Goal: Obtain resource: Download file/media

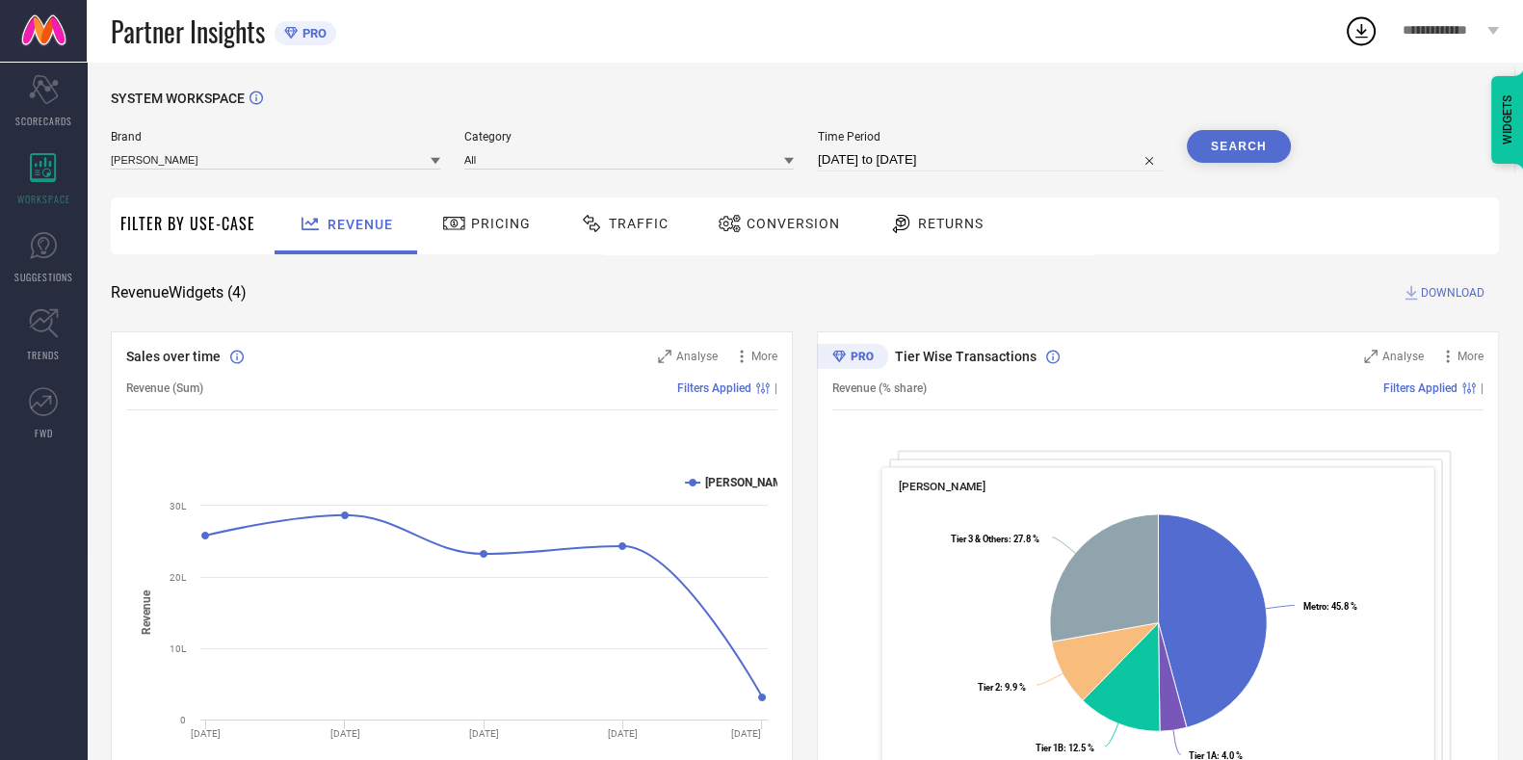
click at [706, 91] on div "SYSTEM WORKSPACE" at bounding box center [805, 111] width 1388 height 40
click at [620, 255] on div "SYSTEM WORKSPACE Brand LAKSHITA Category All Time Period 13-08-2025 to 12-09-20…" at bounding box center [805, 705] width 1388 height 1228
click at [629, 238] on div "Traffic" at bounding box center [624, 223] width 98 height 33
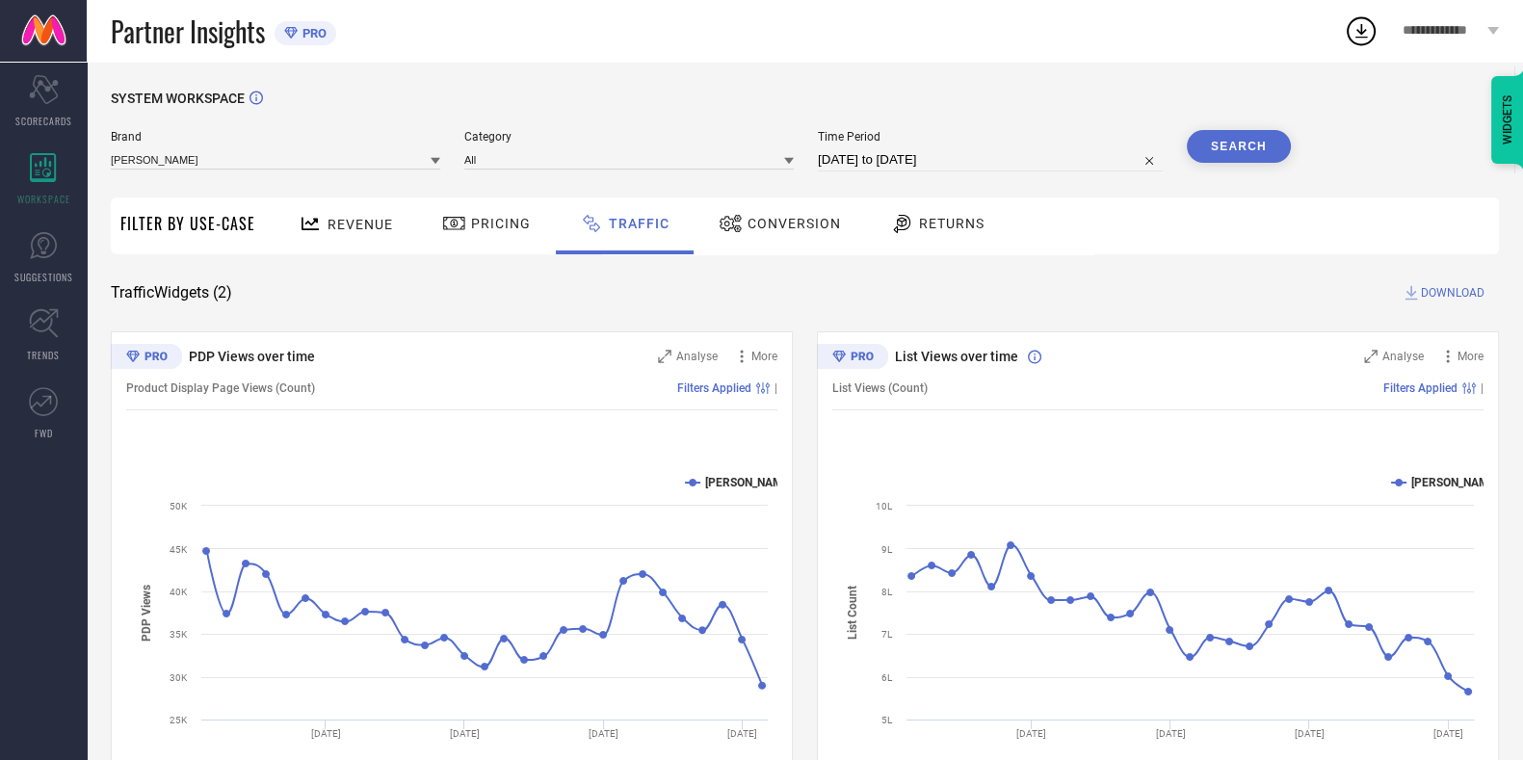
select select "7"
select select "2025"
select select "8"
select select "2025"
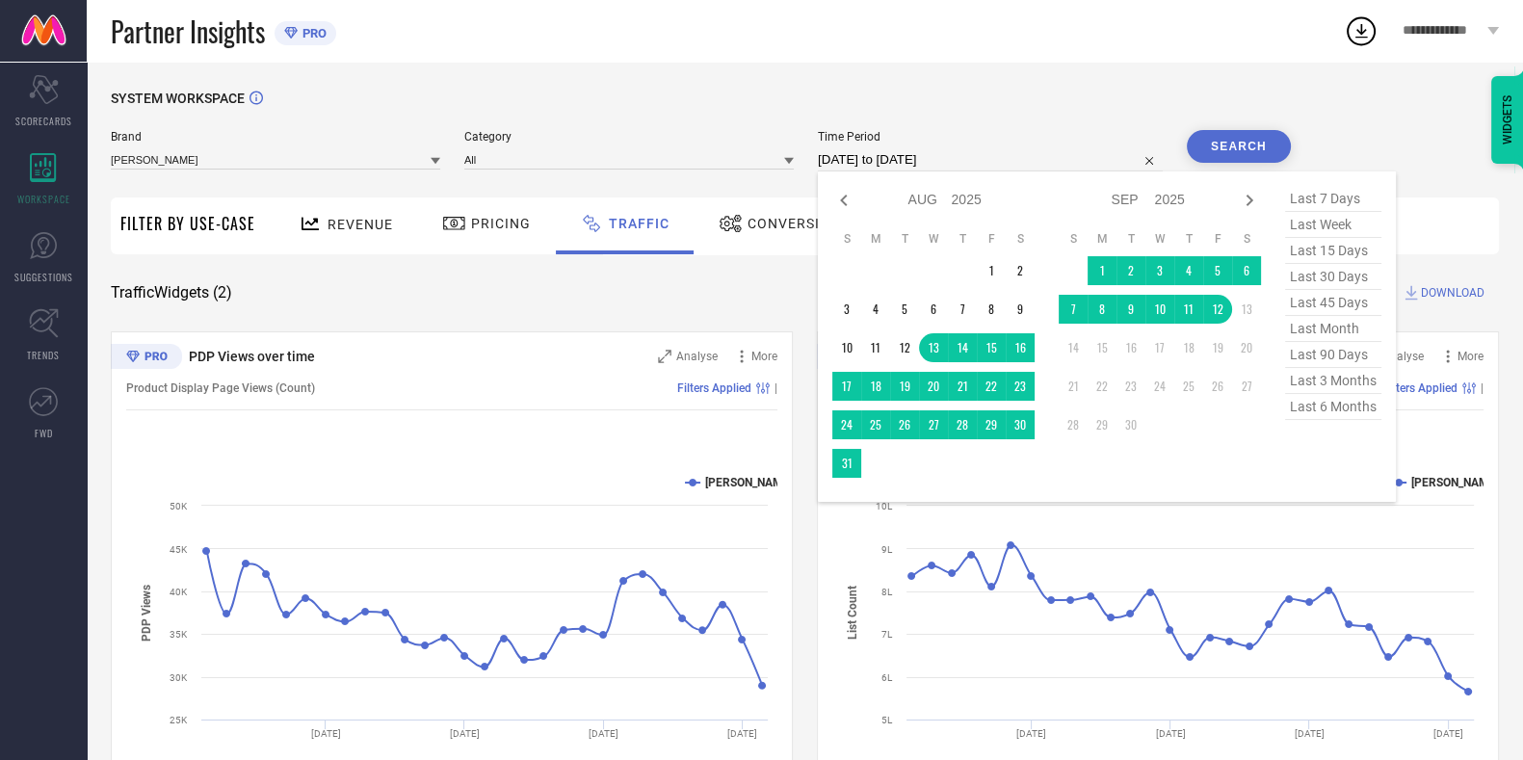
click at [939, 156] on input "[DATE] to [DATE]" at bounding box center [990, 159] width 345 height 23
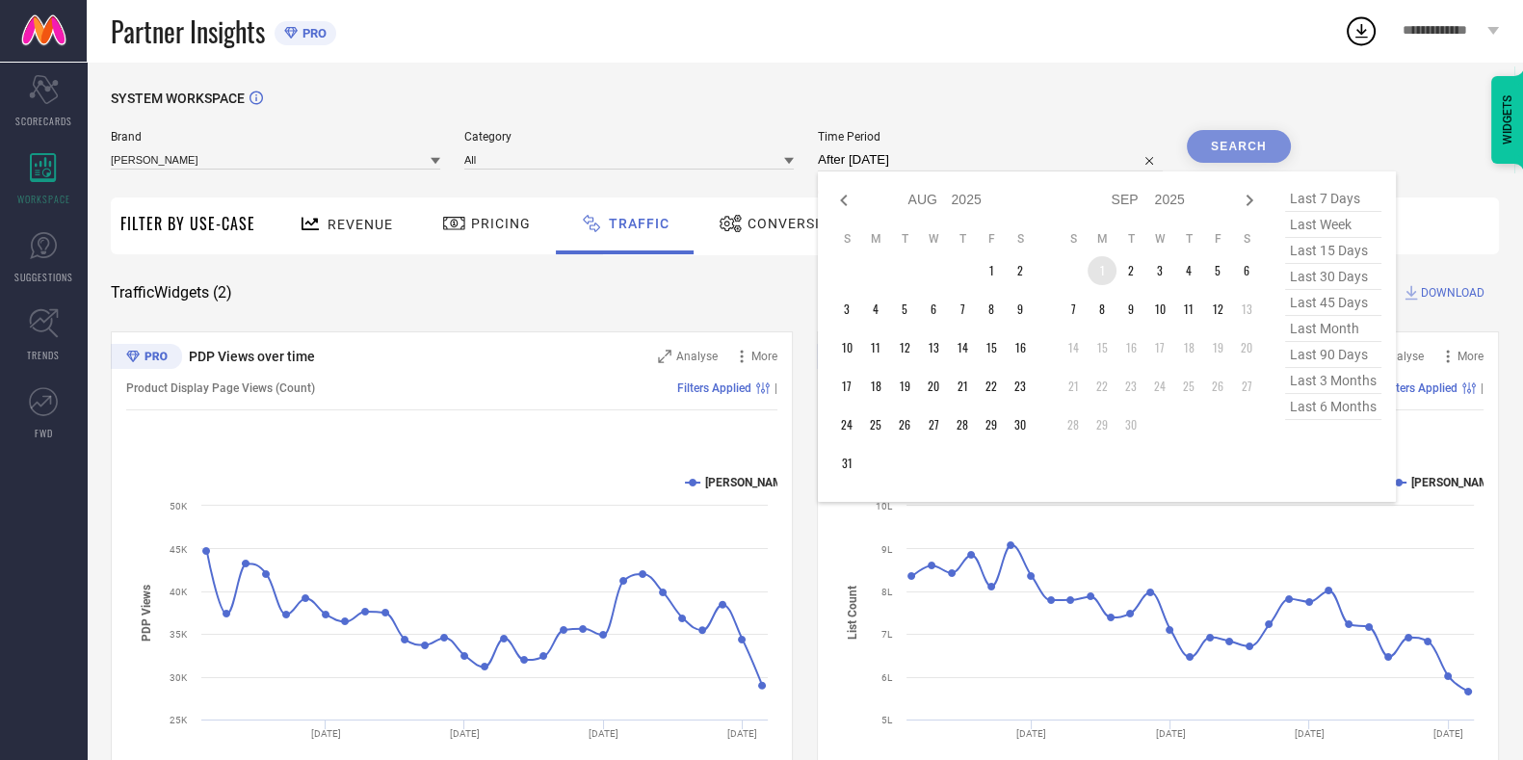
click at [1112, 271] on td "1" at bounding box center [1102, 270] width 29 height 29
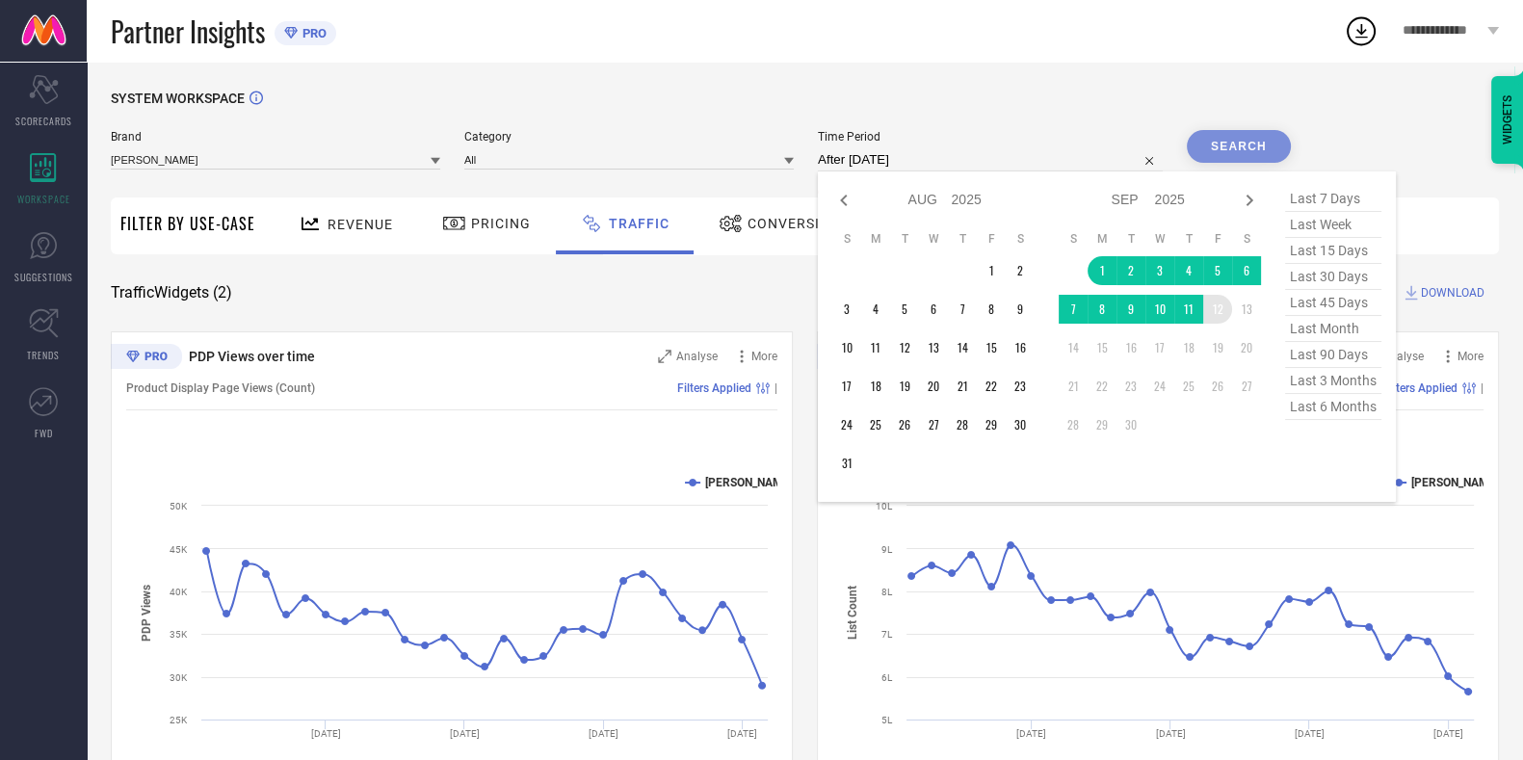
type input "01-09-2025 to 12-09-2025"
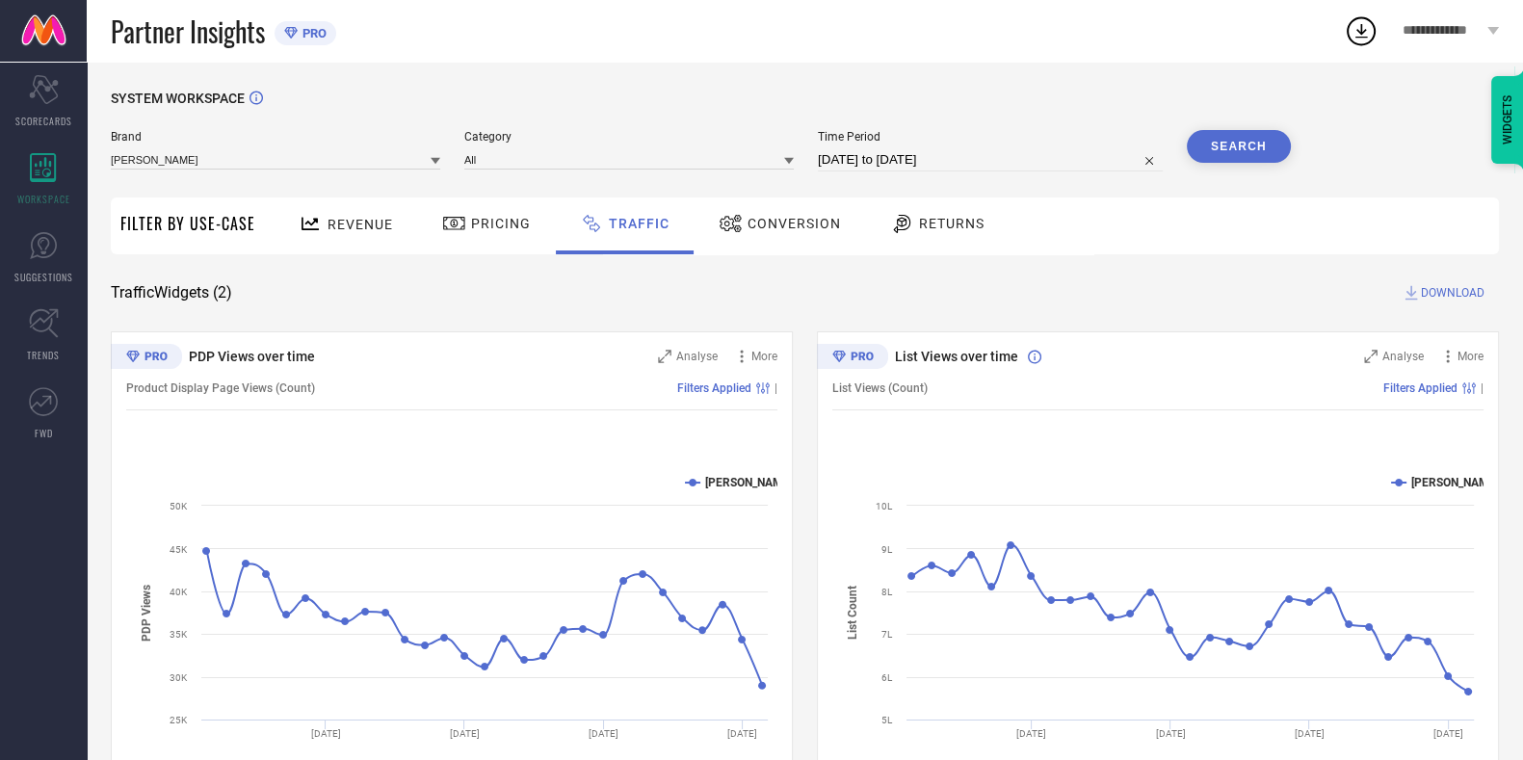
click at [1223, 145] on button "Search" at bounding box center [1239, 146] width 104 height 33
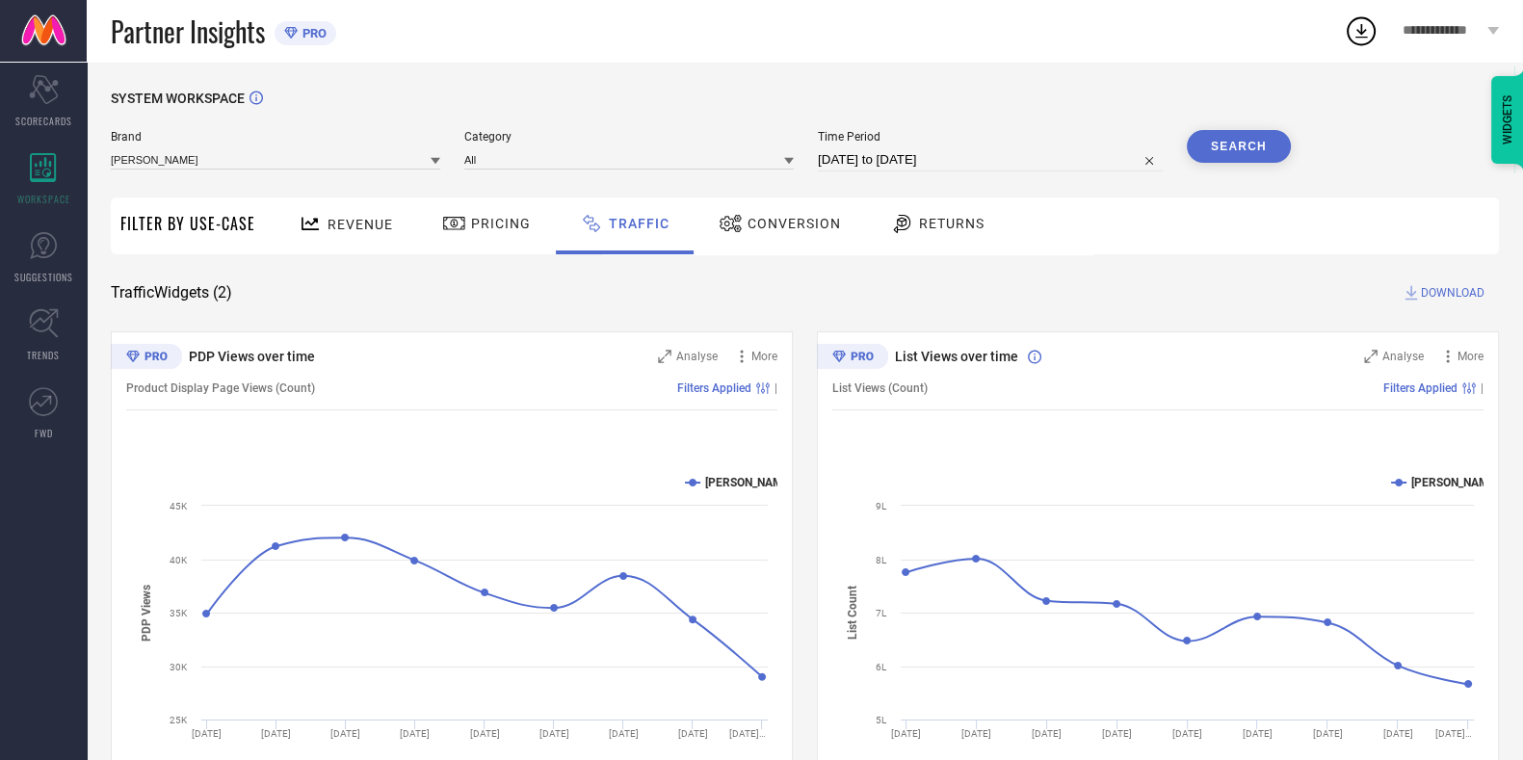
click at [1442, 304] on div "SYSTEM WORKSPACE Brand LAKSHITA Category All Time Period 01-09-2025 to 12-09-20…" at bounding box center [805, 452] width 1388 height 723
click at [1445, 300] on span "DOWNLOAD" at bounding box center [1453, 292] width 64 height 19
click at [1106, 224] on div "Revenue Pricing Traffic Conversion Returns" at bounding box center [882, 226] width 1234 height 57
click at [1368, 26] on icon at bounding box center [1361, 30] width 35 height 35
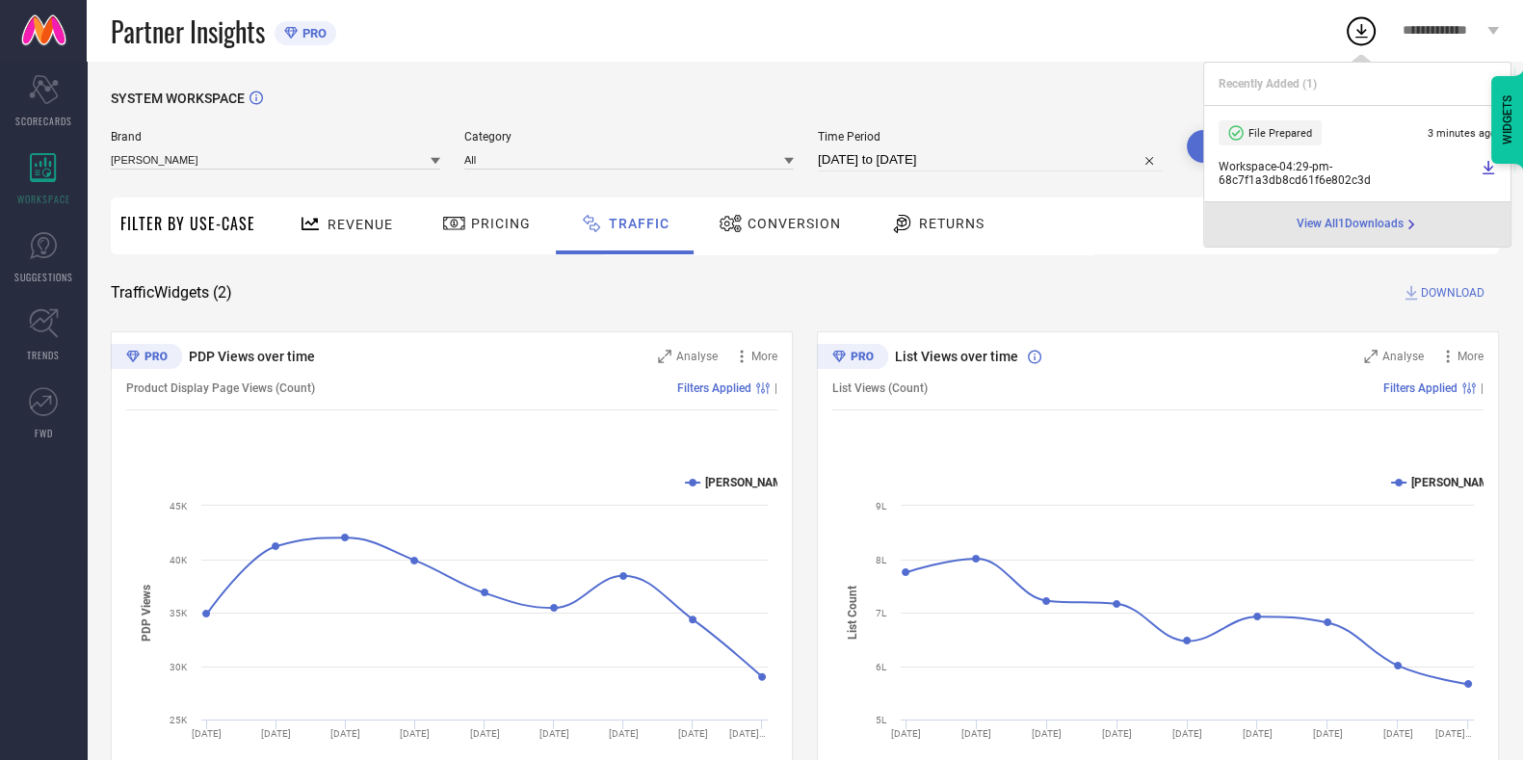
click at [1496, 172] on li "File Prepared 3 minutes ago Workspace - 04:29-pm - 68c7f1a3db8cd61f6e802c3d" at bounding box center [1357, 154] width 306 height 96
click at [1493, 171] on icon at bounding box center [1488, 167] width 15 height 15
click at [353, 245] on div "Revenue" at bounding box center [346, 226] width 143 height 57
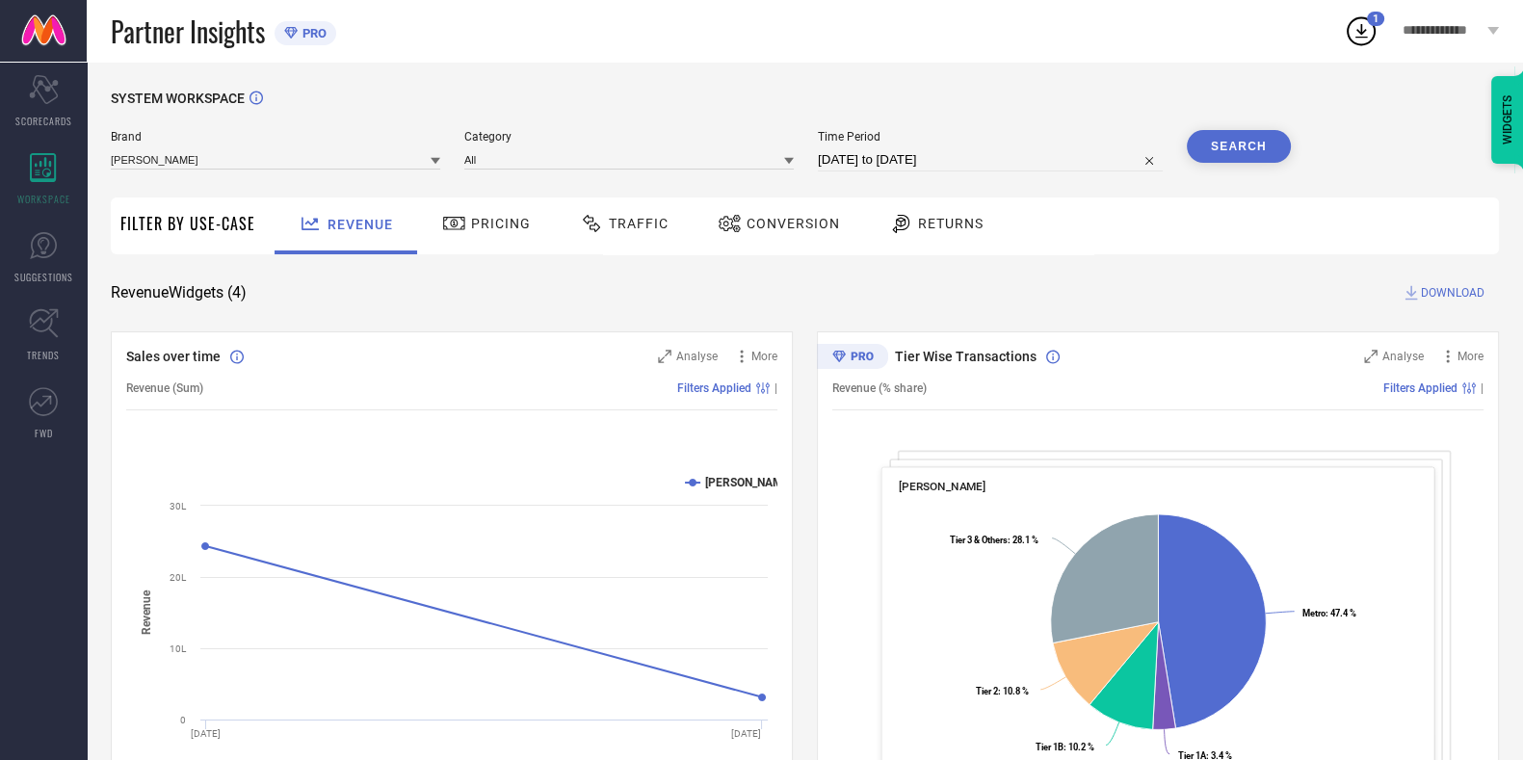
select select "8"
select select "2025"
select select "9"
select select "2025"
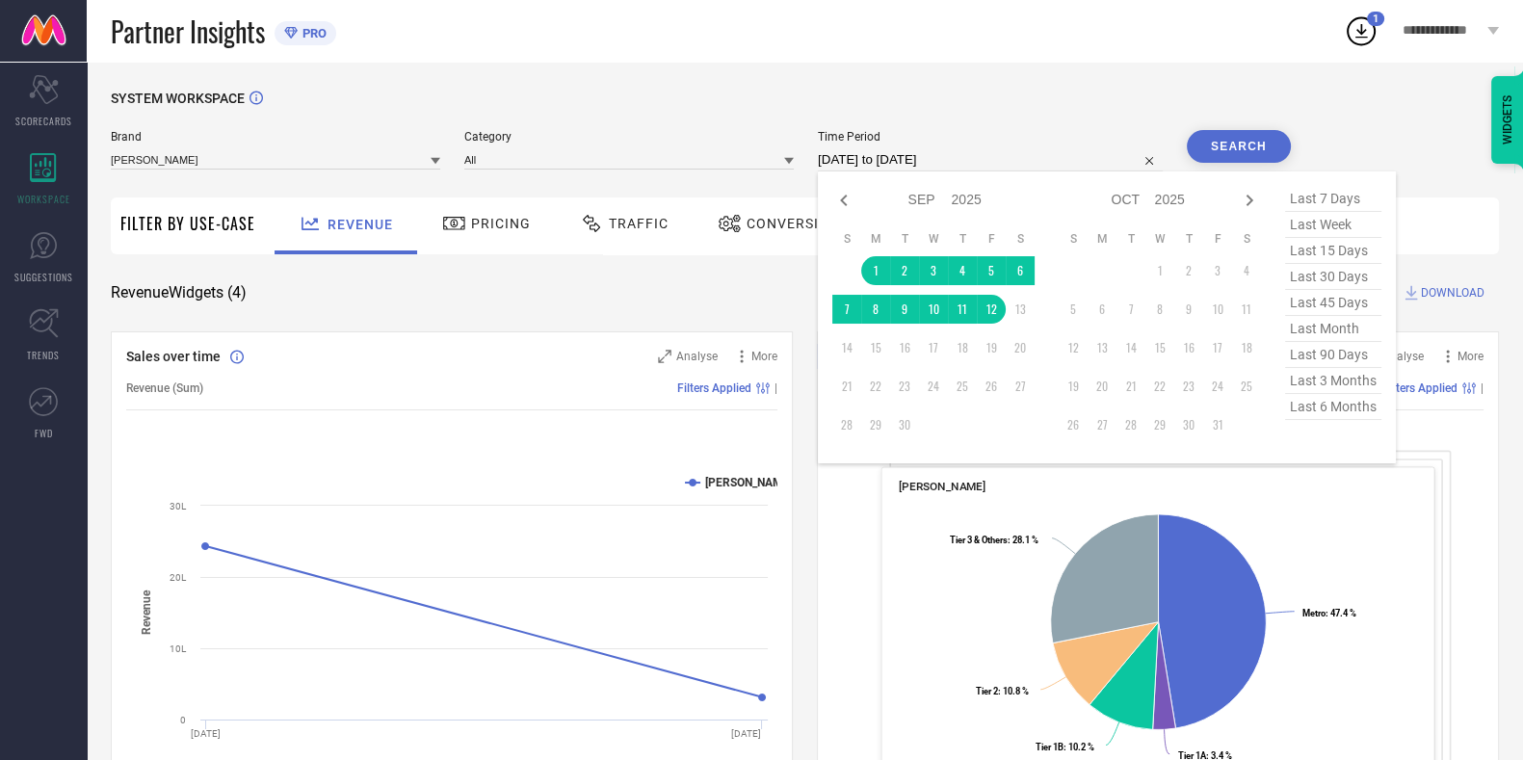
click at [842, 159] on input "01-09-2025 to 12-09-2025" at bounding box center [990, 159] width 345 height 23
click at [848, 194] on icon at bounding box center [843, 200] width 23 height 23
select select "7"
select select "2025"
select select "8"
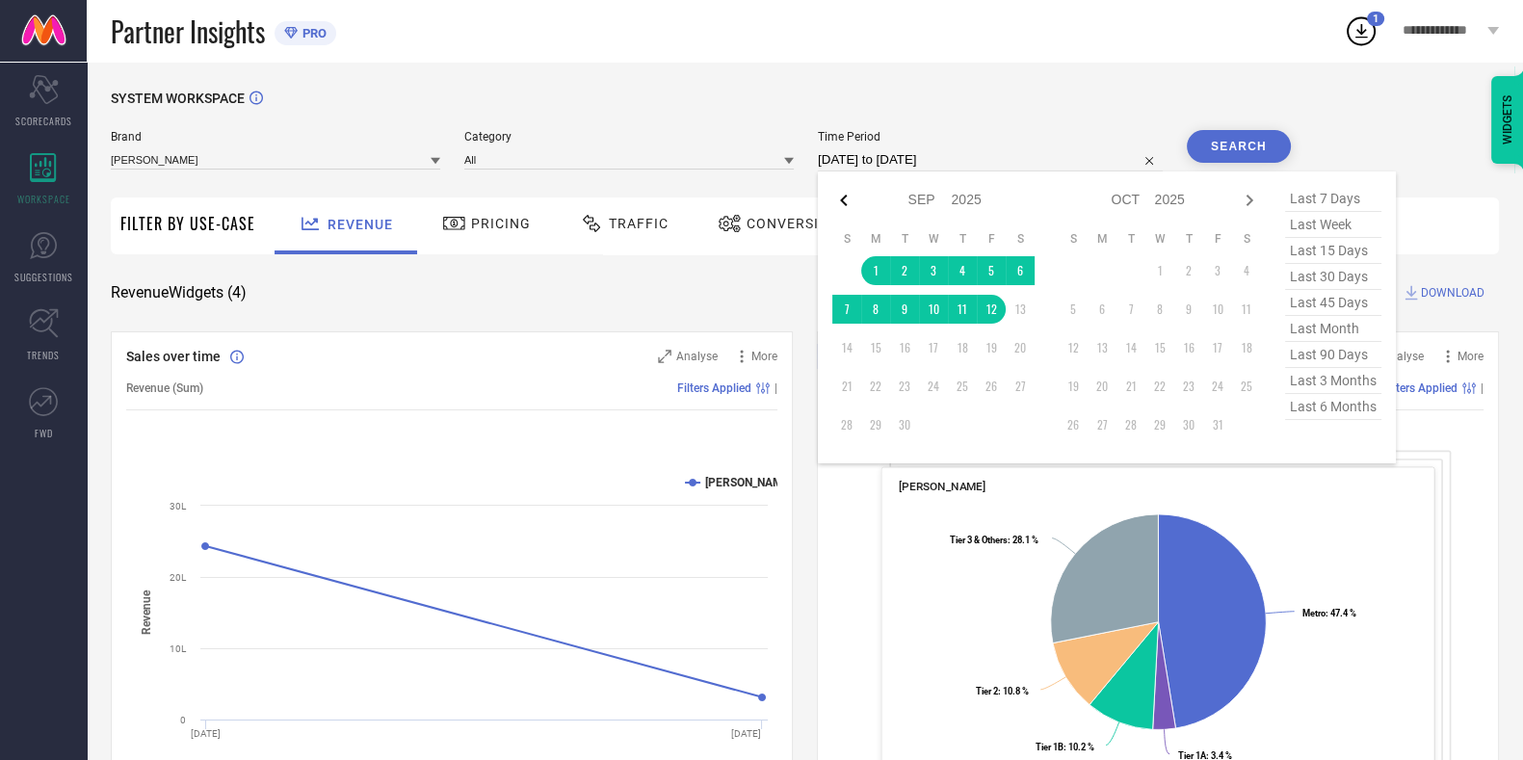
select select "2025"
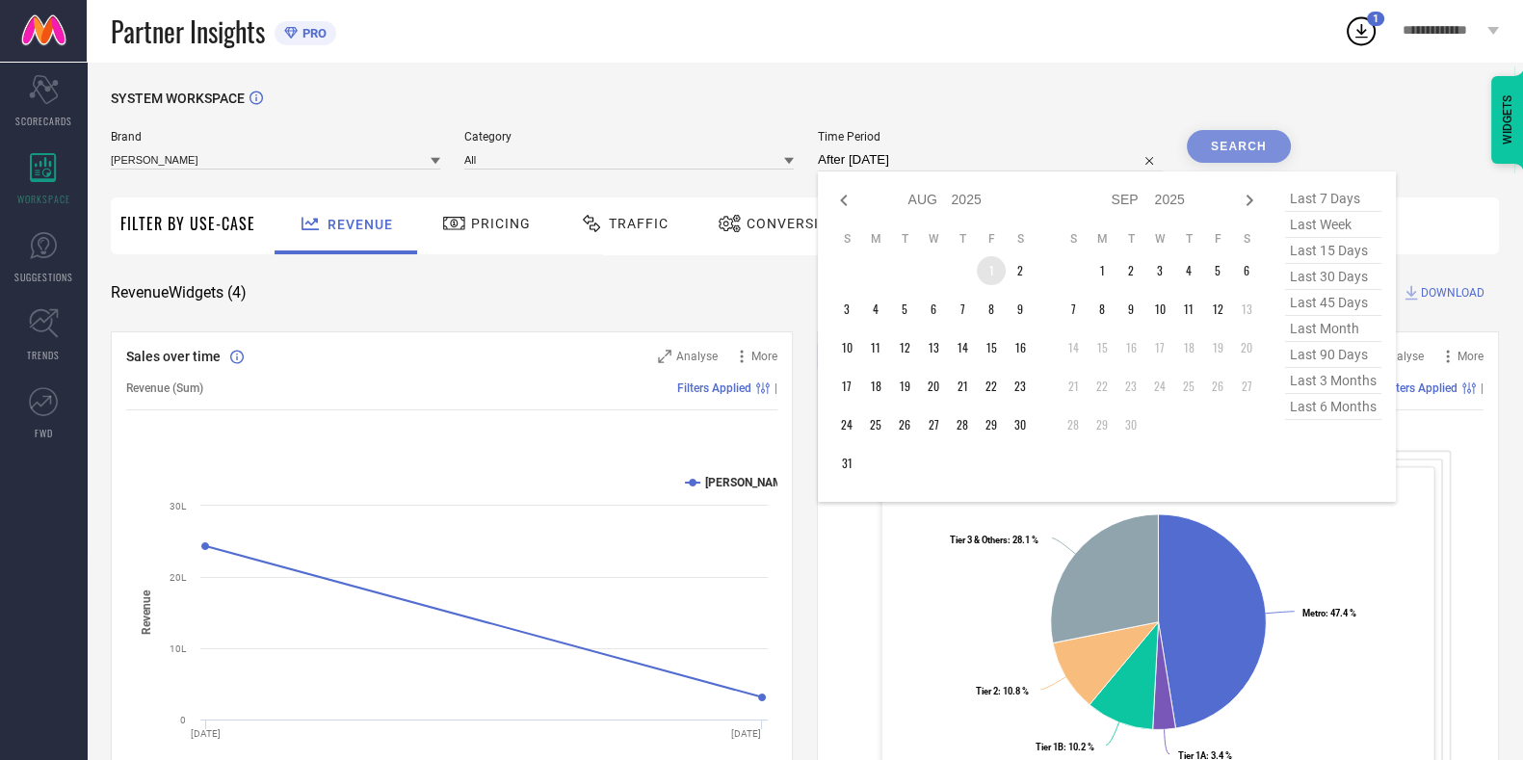
click at [983, 267] on td "1" at bounding box center [991, 270] width 29 height 29
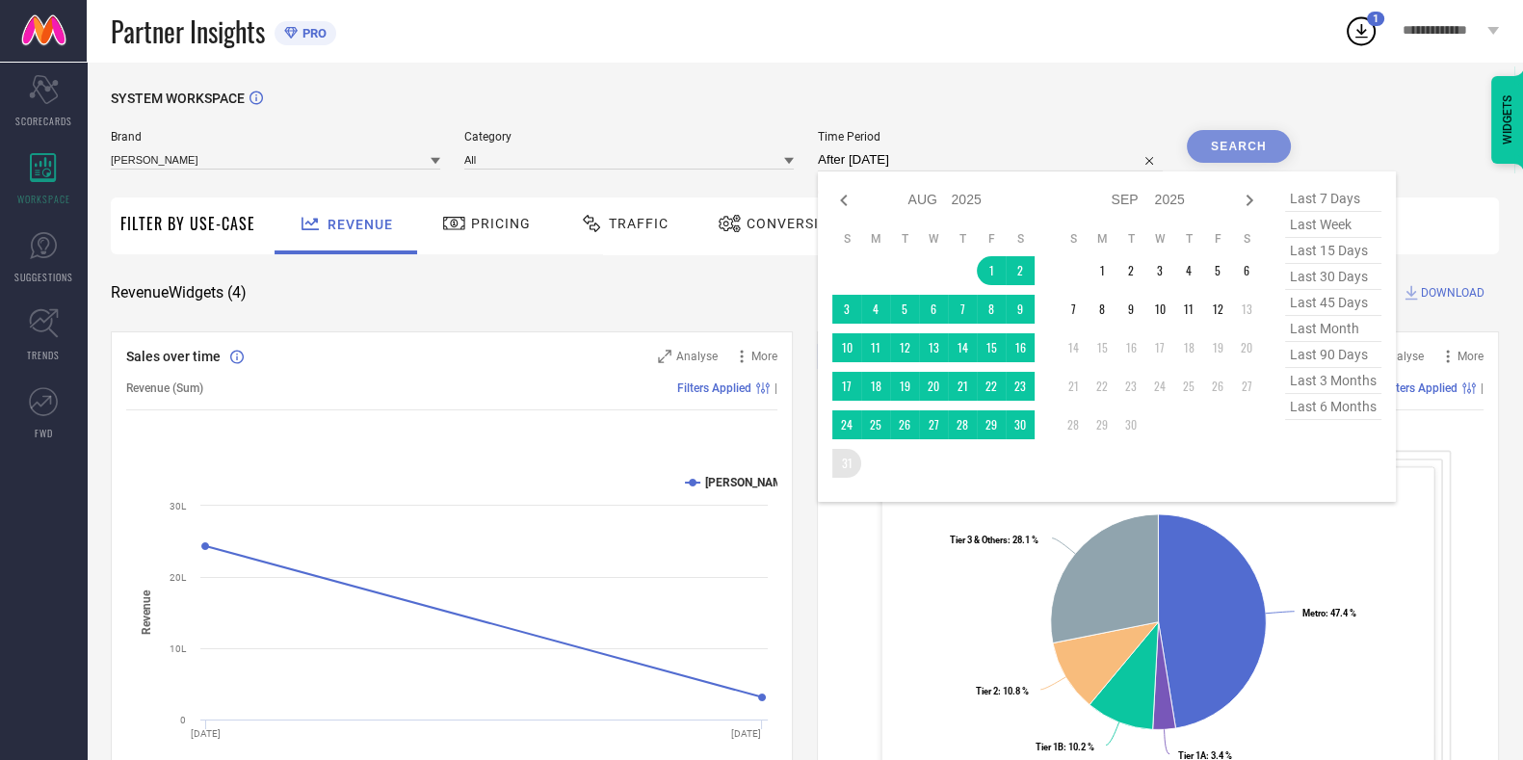
type input "01-08-2025 to 31-08-2025"
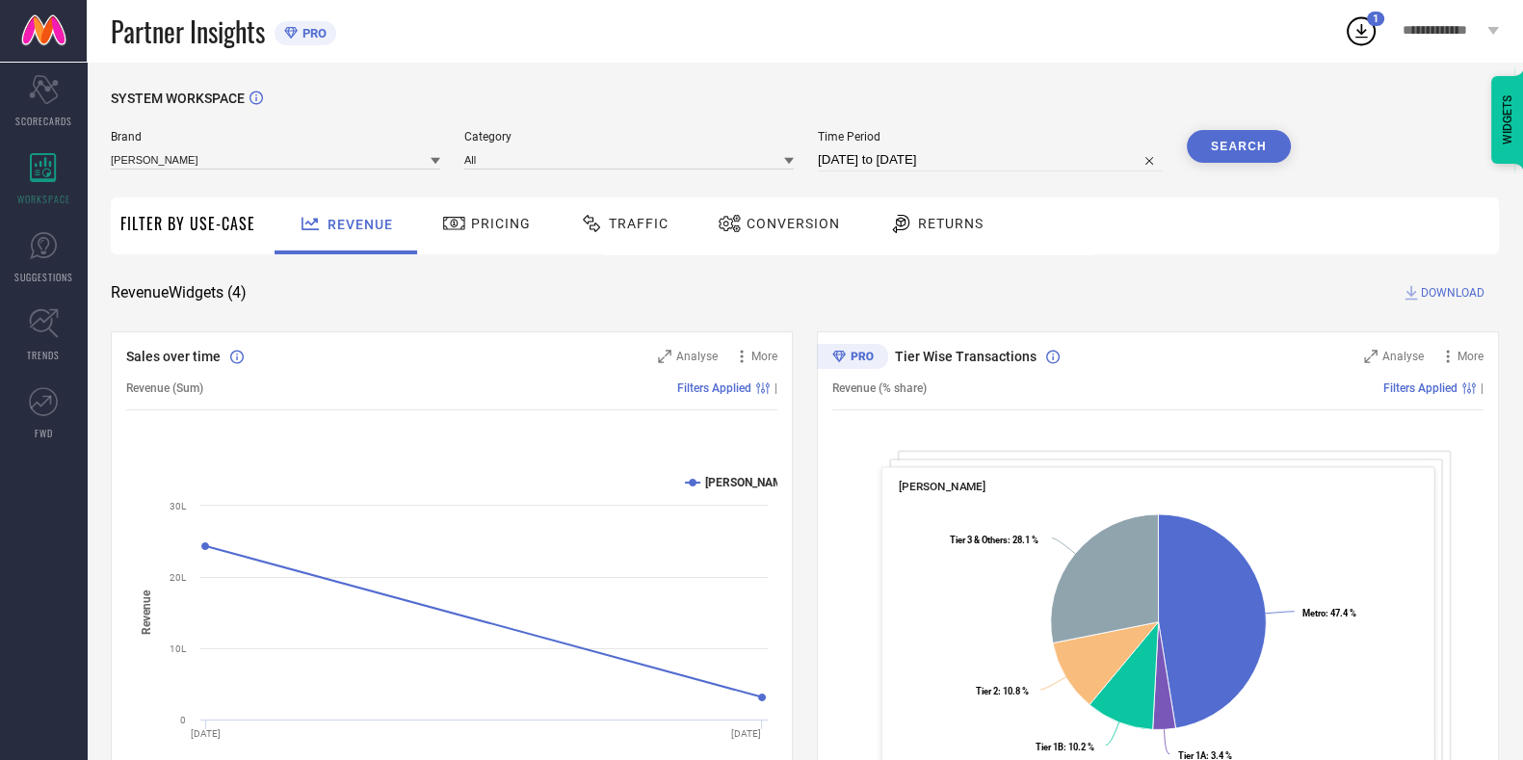
click at [1260, 137] on button "Search" at bounding box center [1239, 146] width 104 height 33
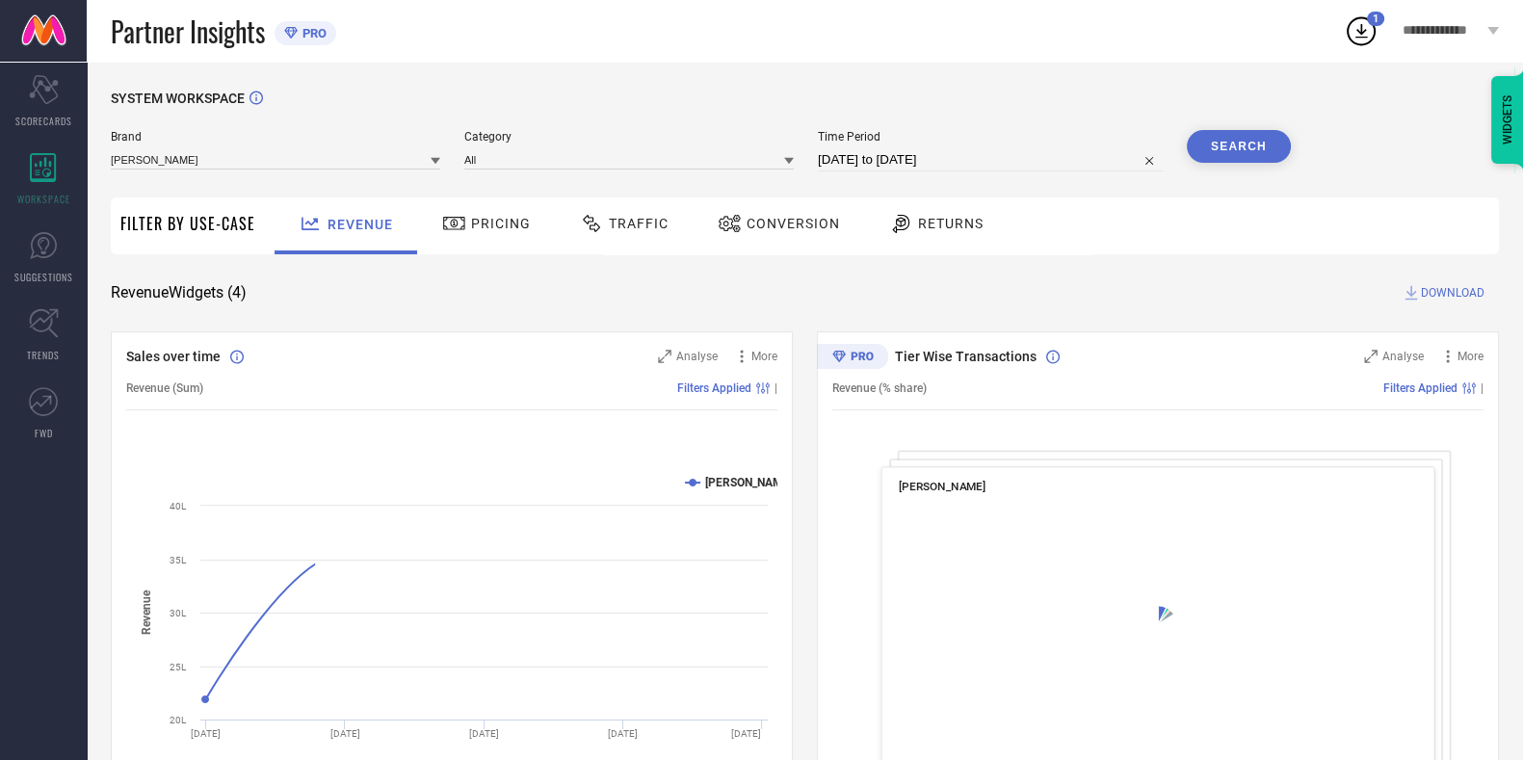
click at [617, 235] on div "Traffic" at bounding box center [624, 223] width 98 height 33
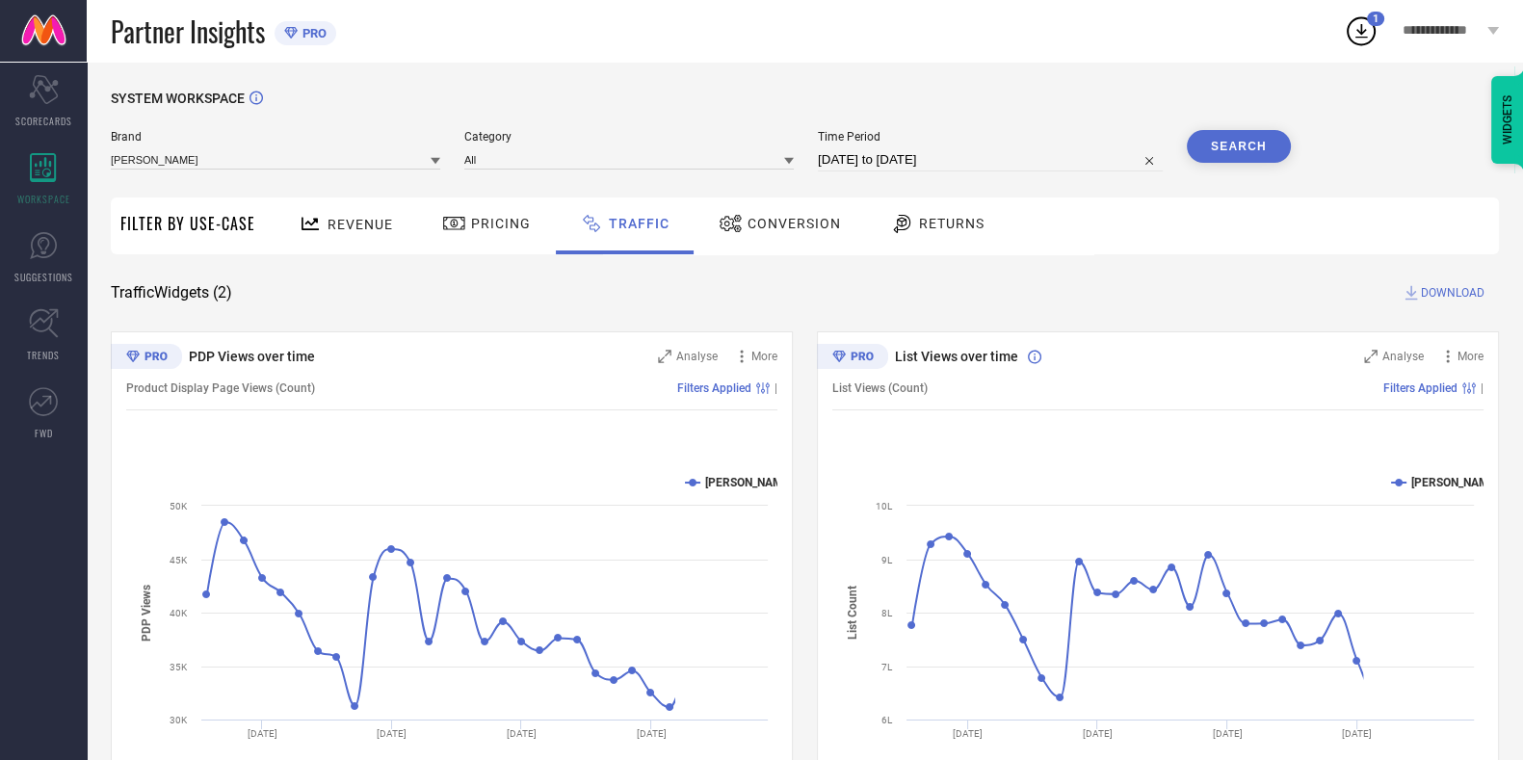
click at [1462, 303] on div "SYSTEM WORKSPACE Brand LAKSHITA Category All Time Period 01-08-2025 to 31-08-20…" at bounding box center [805, 452] width 1388 height 723
click at [1458, 291] on span "DOWNLOAD" at bounding box center [1453, 292] width 64 height 19
